Goal: Find specific page/section: Find specific page/section

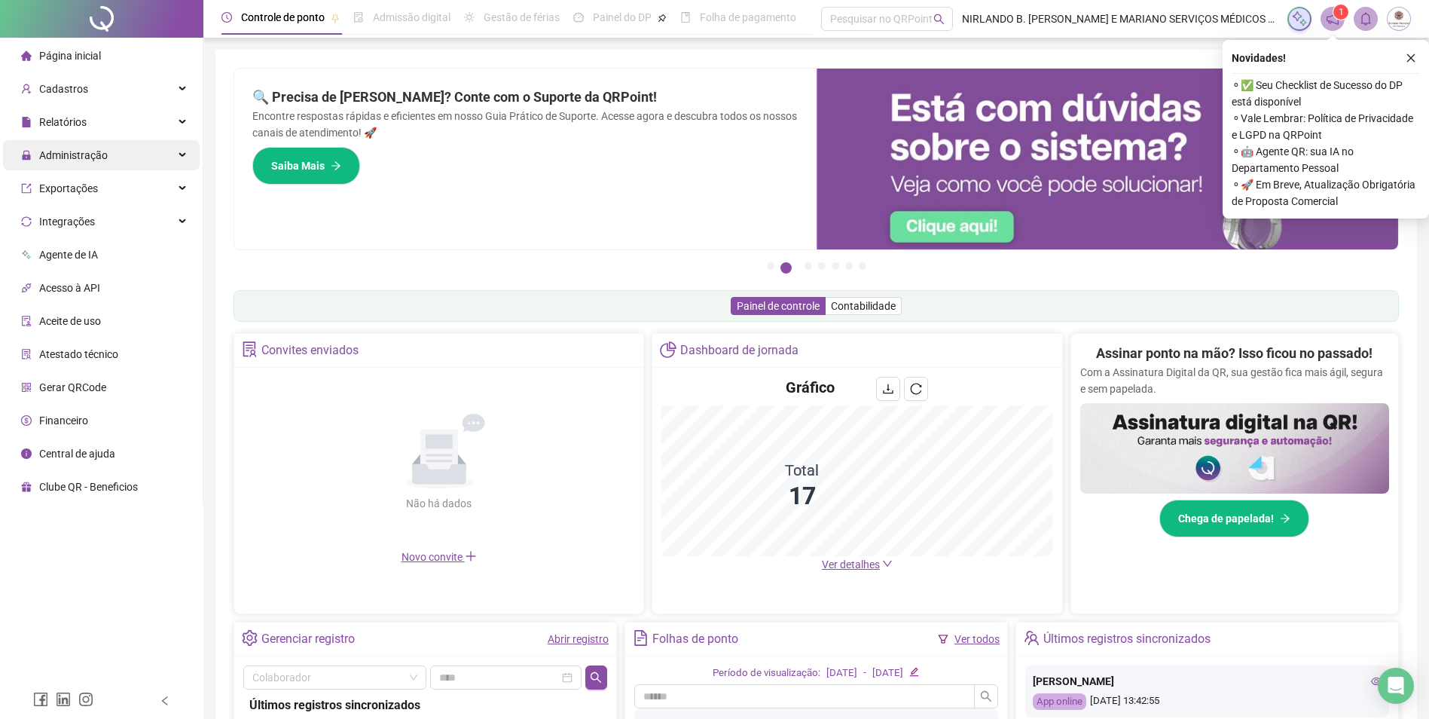
click at [84, 157] on span "Administração" at bounding box center [73, 155] width 69 height 12
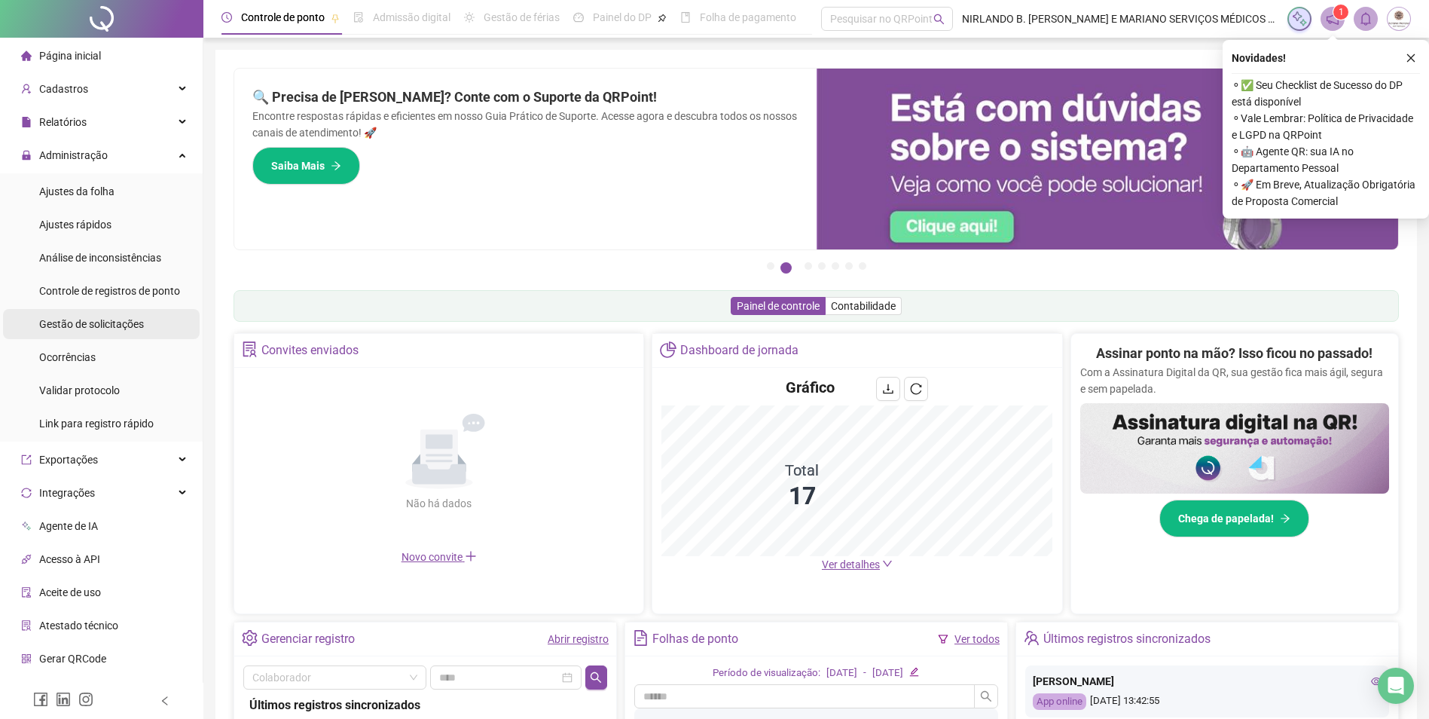
click at [84, 328] on span "Gestão de solicitações" at bounding box center [91, 324] width 105 height 12
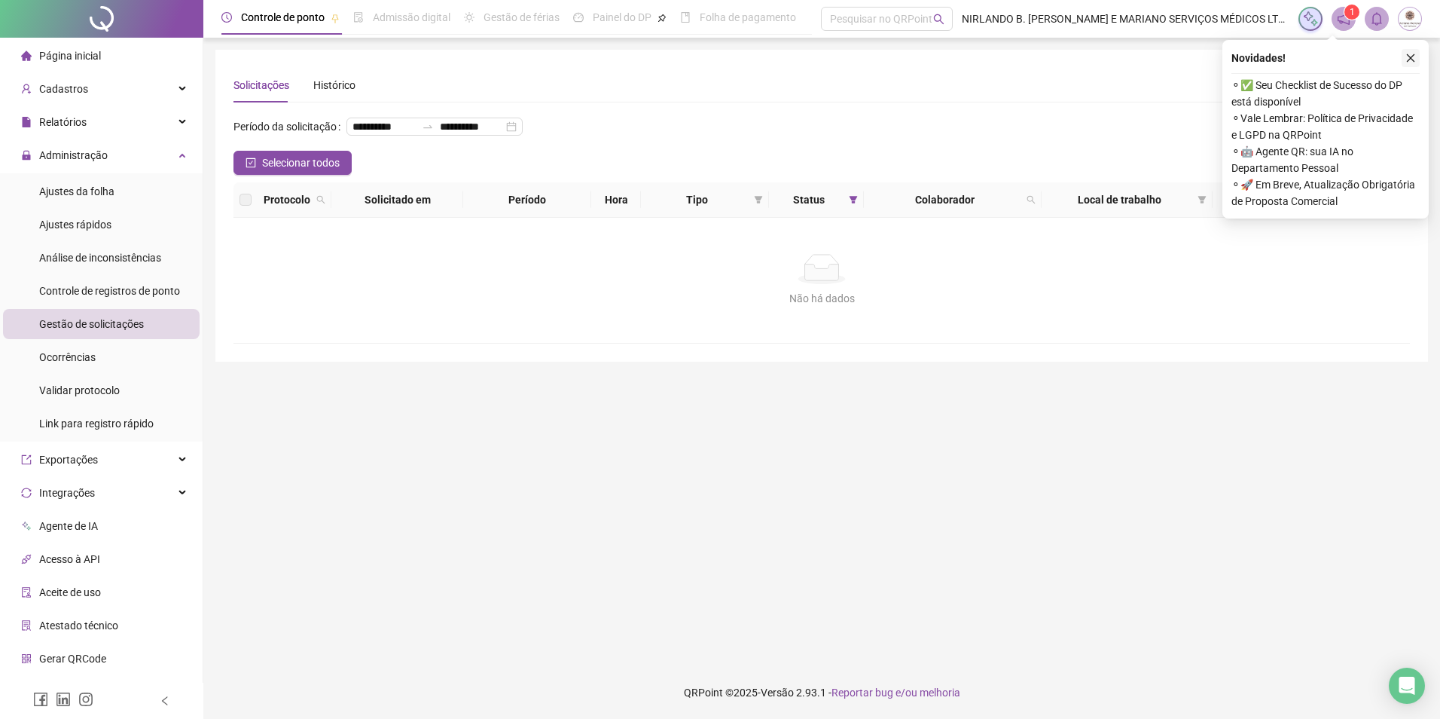
click at [1408, 57] on icon "close" at bounding box center [1411, 58] width 11 height 11
